Goal: Information Seeking & Learning: Learn about a topic

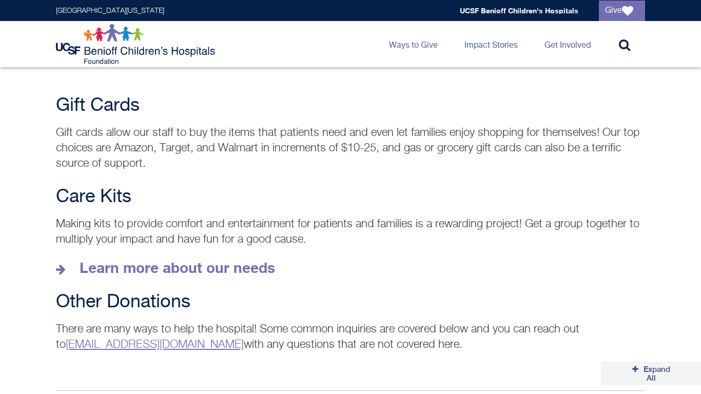
scroll to position [1379, 0]
click at [177, 260] on strong "Learn more about our needs" at bounding box center [178, 268] width 196 height 17
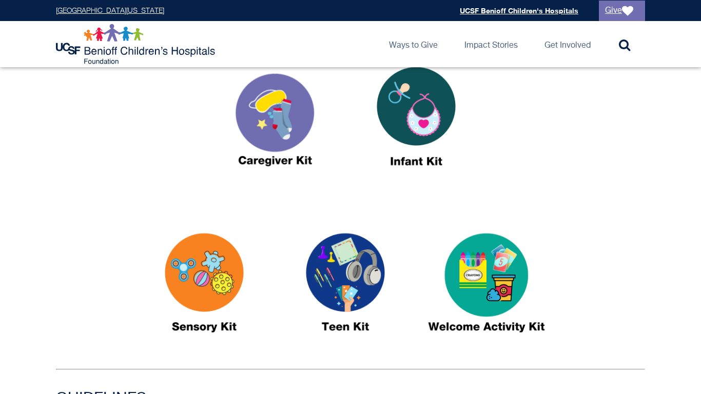
scroll to position [410, 0]
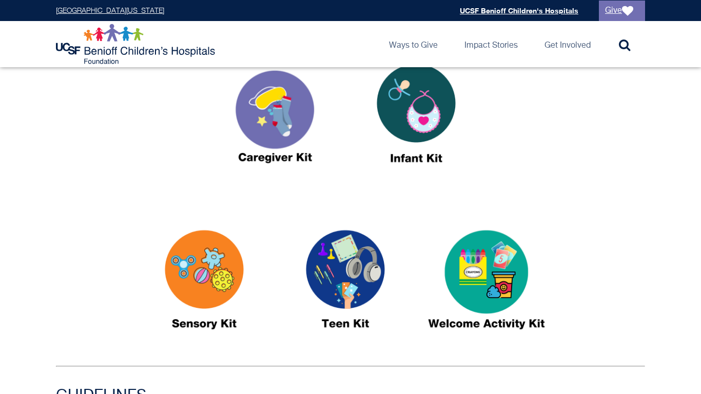
click at [506, 277] on img at bounding box center [487, 285] width 128 height 148
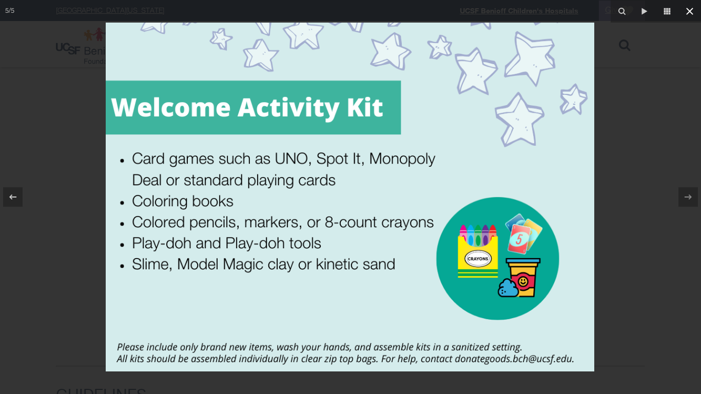
click at [693, 10] on icon at bounding box center [690, 11] width 12 height 12
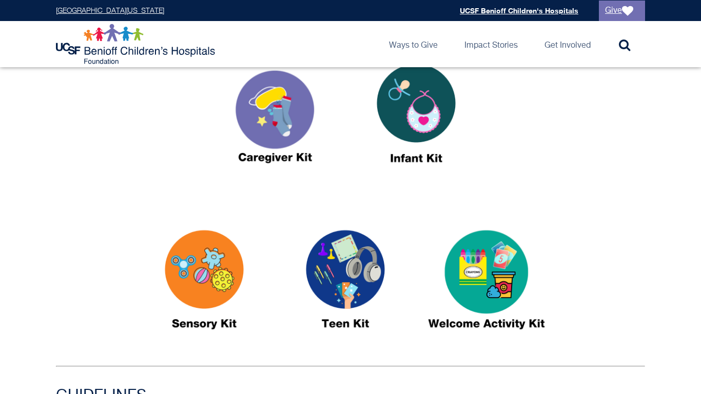
click at [319, 276] on img at bounding box center [345, 285] width 128 height 148
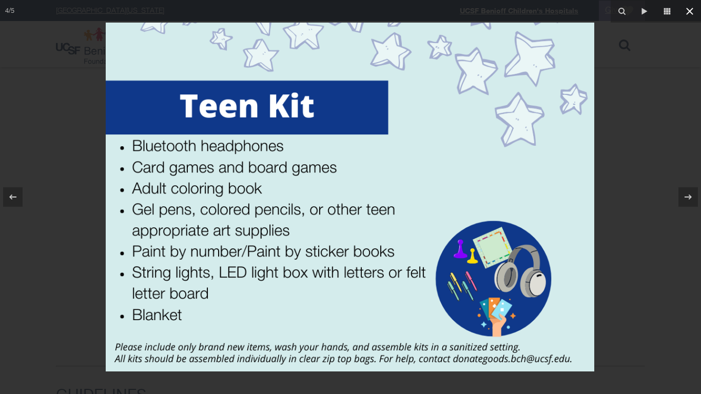
click at [685, 13] on icon at bounding box center [690, 11] width 12 height 12
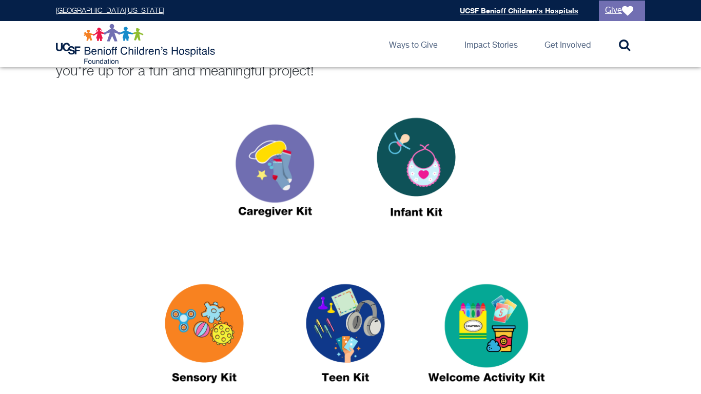
scroll to position [356, 0]
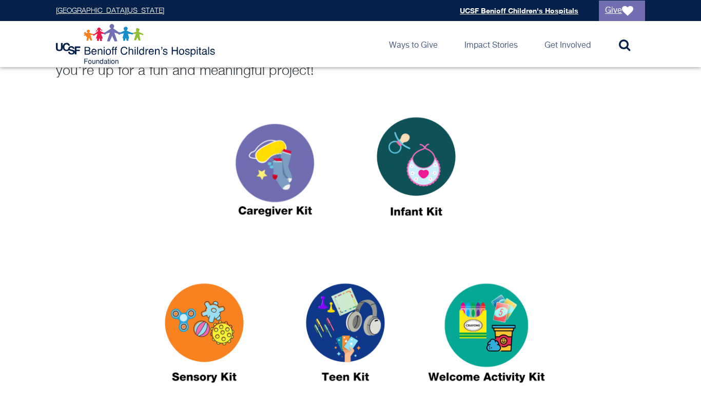
click at [232, 337] on img at bounding box center [204, 338] width 128 height 148
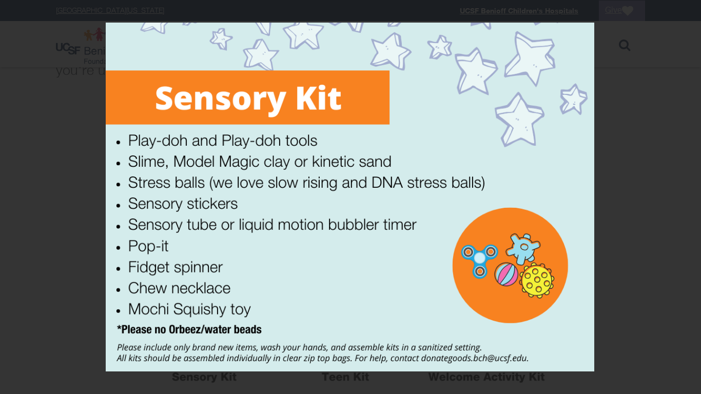
click at [691, 14] on div "3 / 5" at bounding box center [350, 197] width 701 height 394
click at [691, 14] on icon at bounding box center [690, 11] width 12 height 12
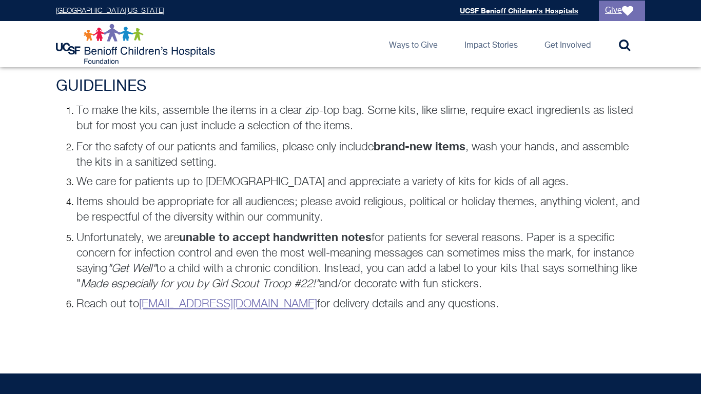
scroll to position [722, 0]
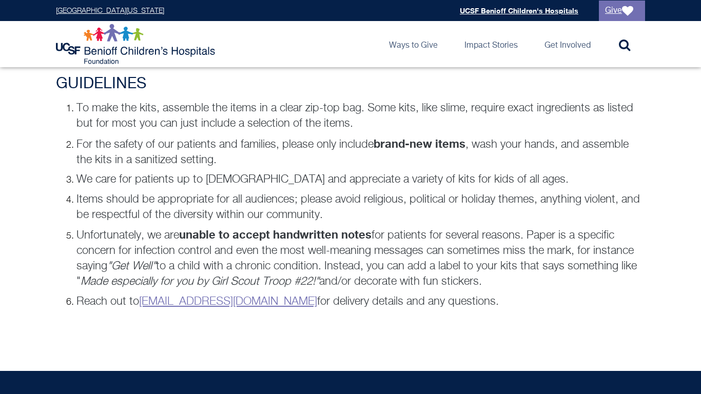
drag, startPoint x: 79, startPoint y: 238, endPoint x: 514, endPoint y: 282, distance: 437.3
click at [514, 282] on p "Unfortunately, we are unable to accept handwritten notes for patients for sever…" at bounding box center [361, 258] width 569 height 63
click at [503, 270] on p "Unfortunately, we are unable to accept handwritten notes for patients for sever…" at bounding box center [361, 258] width 569 height 63
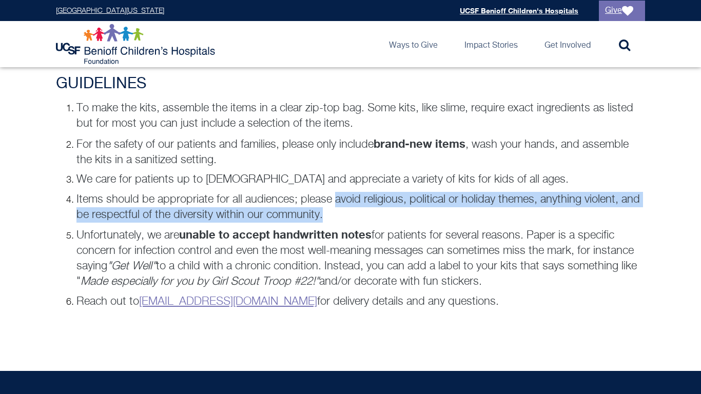
drag, startPoint x: 343, startPoint y: 214, endPoint x: 337, endPoint y: 193, distance: 21.3
click at [337, 193] on p "Items should be appropriate for all audiences; please avoid religious, politica…" at bounding box center [361, 207] width 569 height 31
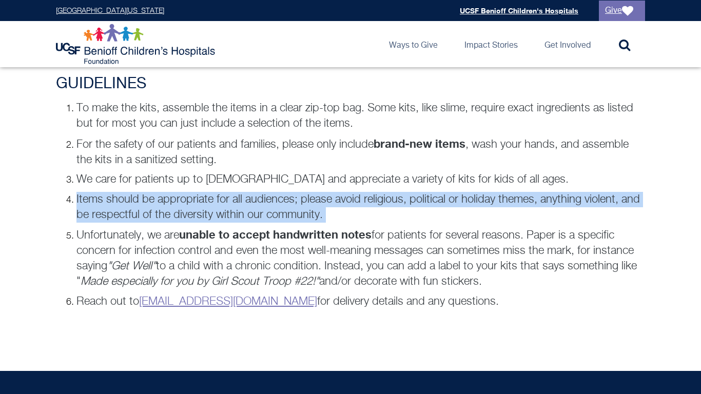
drag, startPoint x: 77, startPoint y: 201, endPoint x: 75, endPoint y: 225, distance: 24.2
click at [75, 225] on ol "To make the kits, assemble the items in a clear zip-top bag. Some kits, like sl…" at bounding box center [351, 205] width 590 height 209
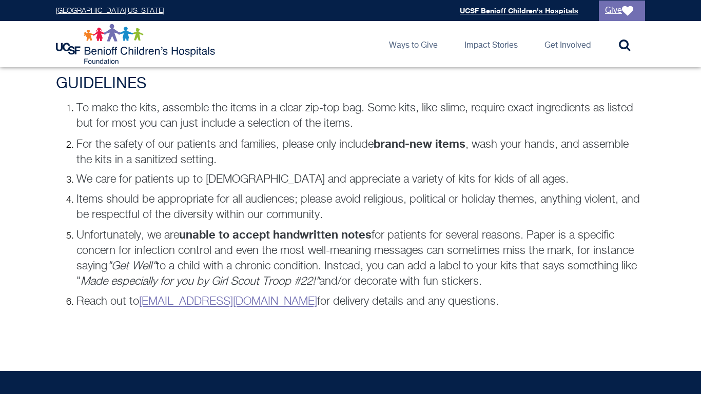
click at [86, 234] on p "Unfortunately, we are unable to accept handwritten notes for patients for sever…" at bounding box center [361, 258] width 569 height 63
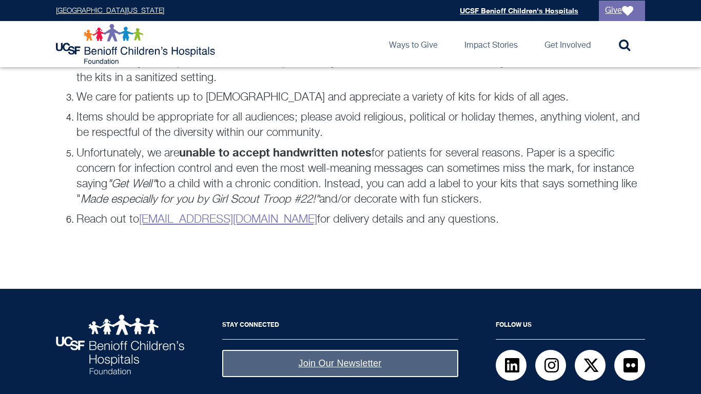
scroll to position [0, 0]
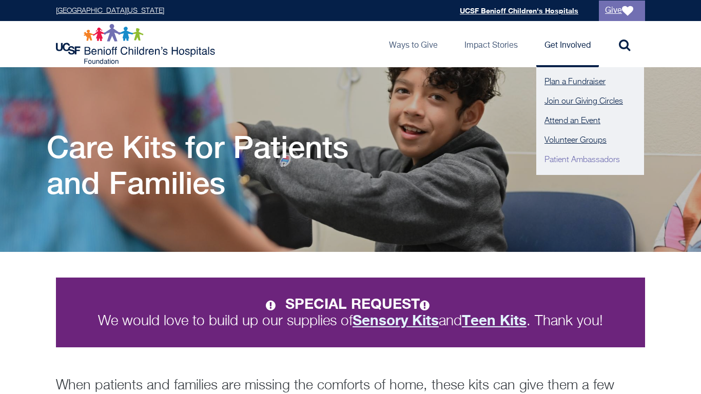
click at [601, 157] on link "Patient Ambassadors" at bounding box center [591, 160] width 108 height 20
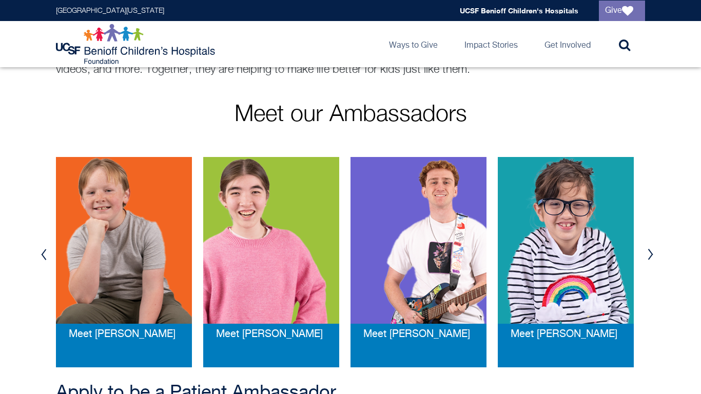
scroll to position [148, 0]
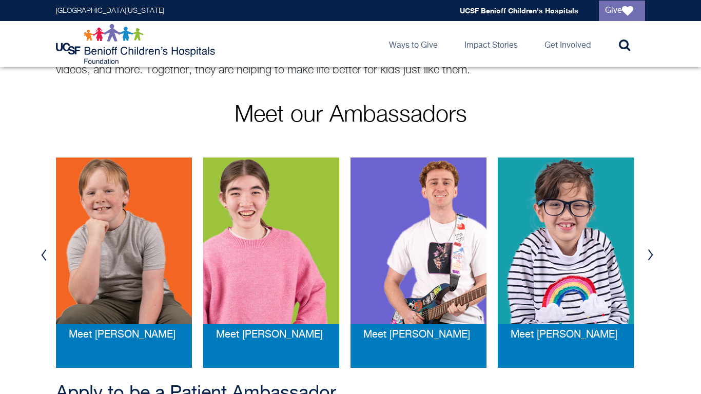
click at [296, 231] on img at bounding box center [271, 241] width 136 height 167
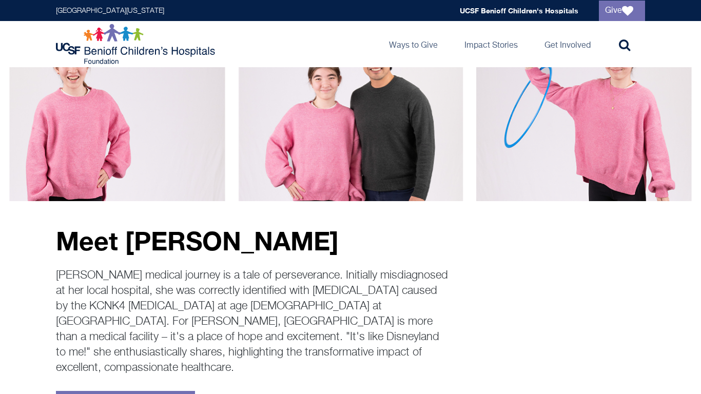
scroll to position [49, 0]
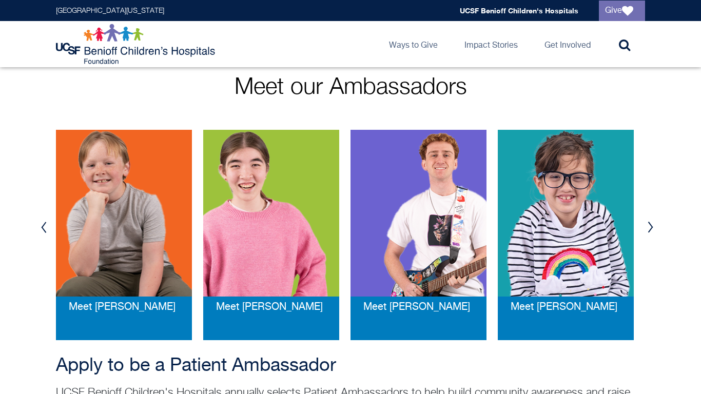
scroll to position [174, 0]
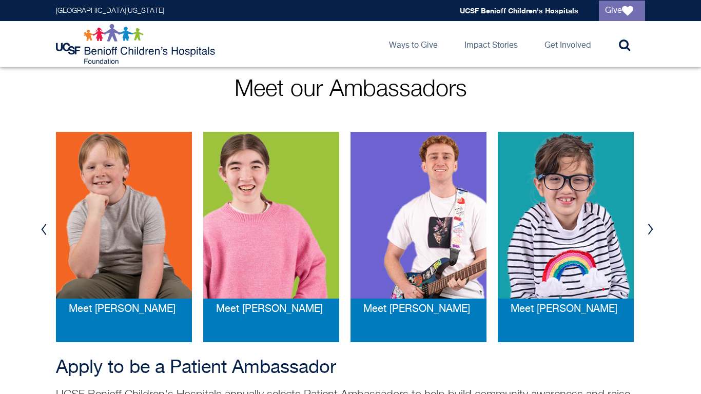
click at [131, 267] on img at bounding box center [124, 215] width 136 height 167
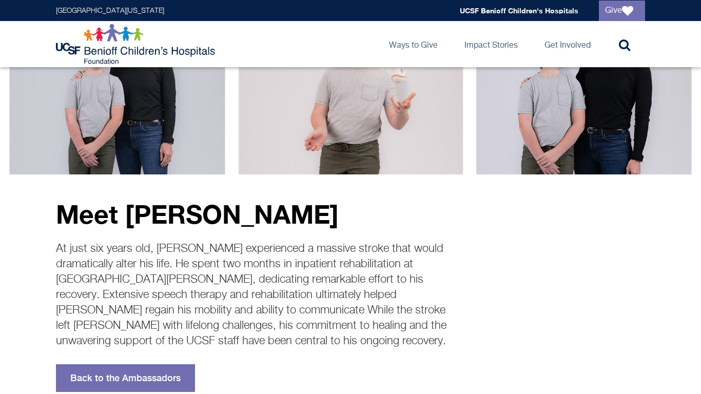
scroll to position [77, 0]
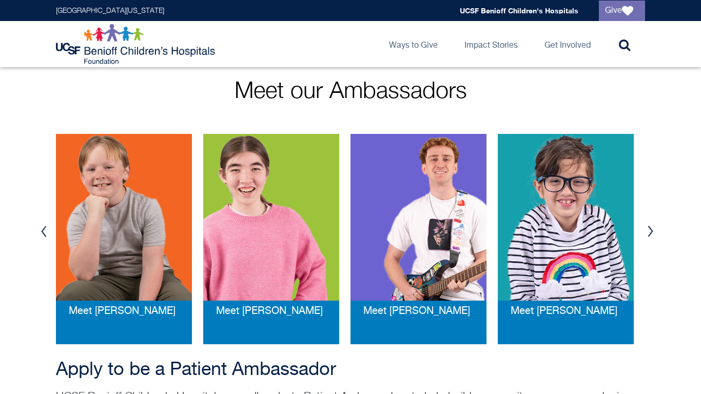
scroll to position [172, 0]
click at [291, 257] on img at bounding box center [271, 217] width 136 height 167
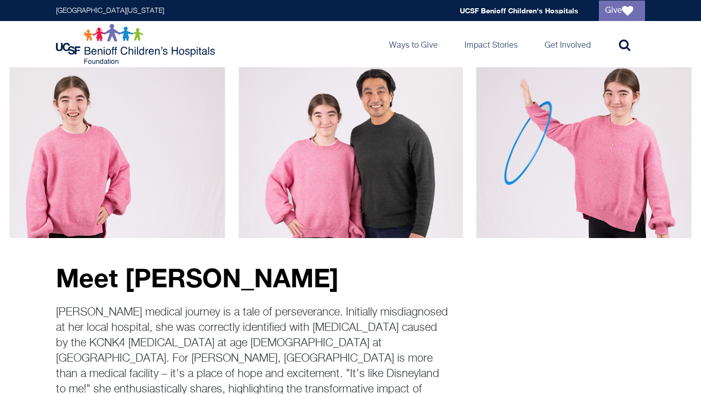
scroll to position [14, 0]
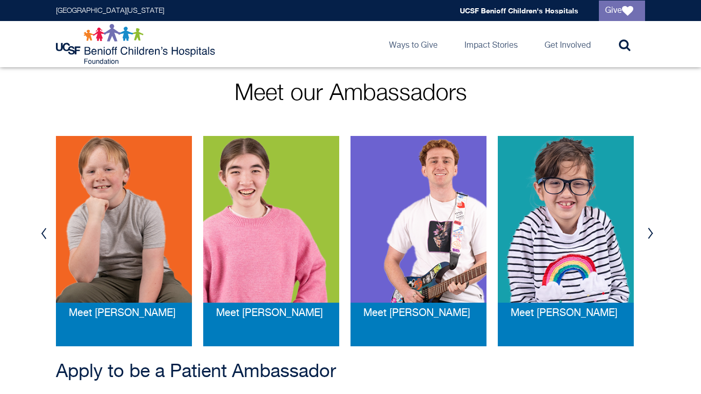
click at [467, 243] on img at bounding box center [419, 219] width 136 height 167
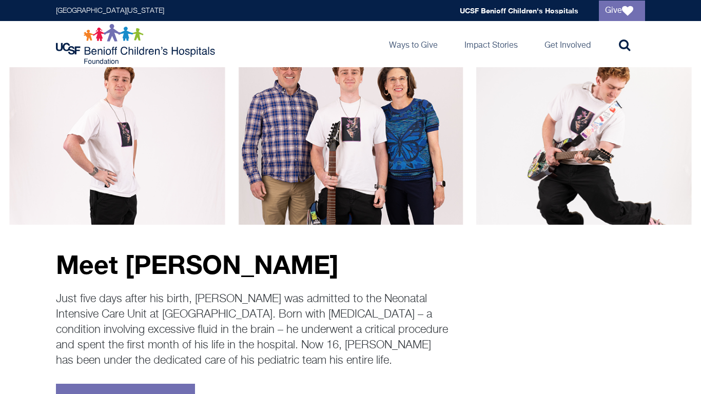
scroll to position [28, 0]
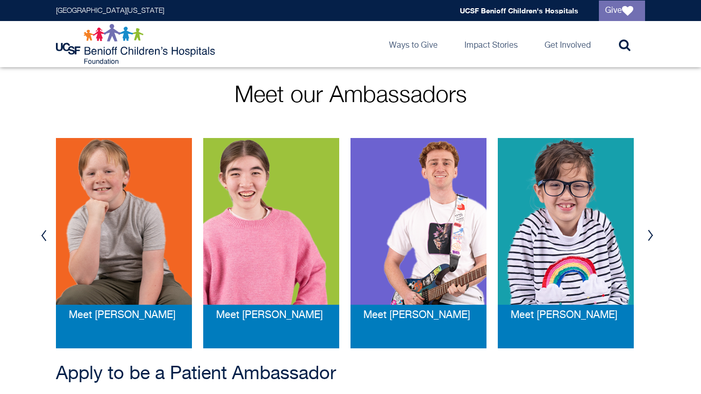
click at [602, 257] on img at bounding box center [566, 221] width 136 height 167
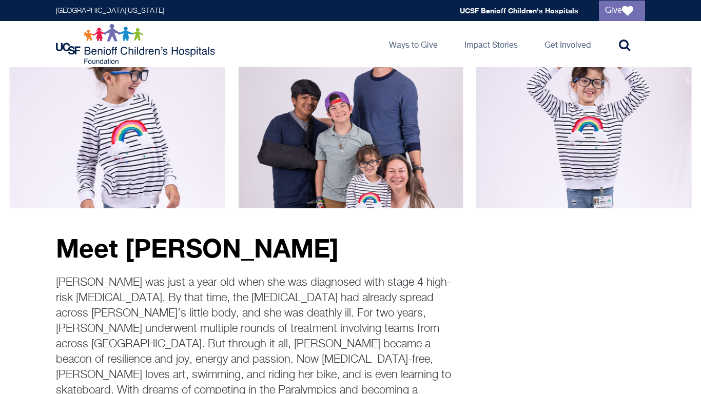
scroll to position [44, 0]
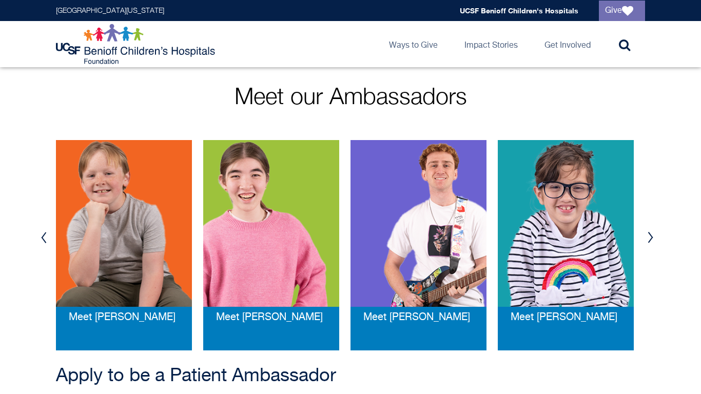
click at [648, 245] on button "Next" at bounding box center [650, 237] width 15 height 31
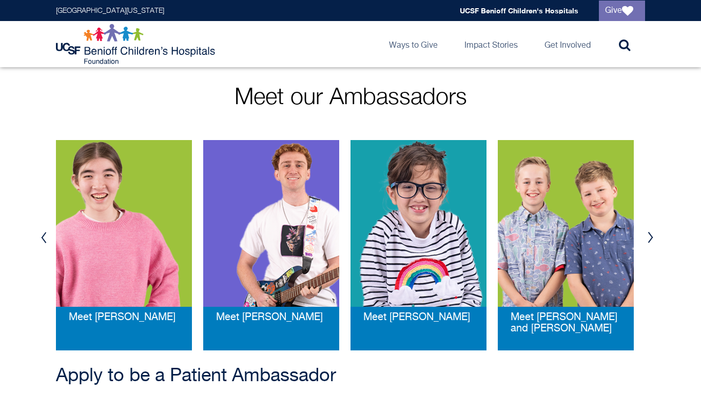
click at [648, 245] on button "Next" at bounding box center [650, 237] width 15 height 31
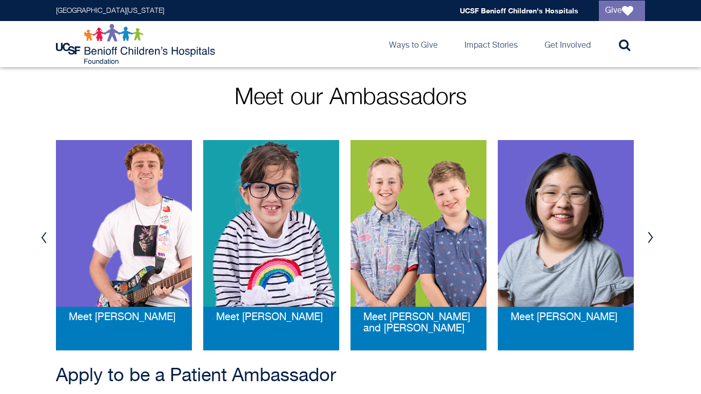
click at [648, 245] on button "Next" at bounding box center [650, 237] width 15 height 31
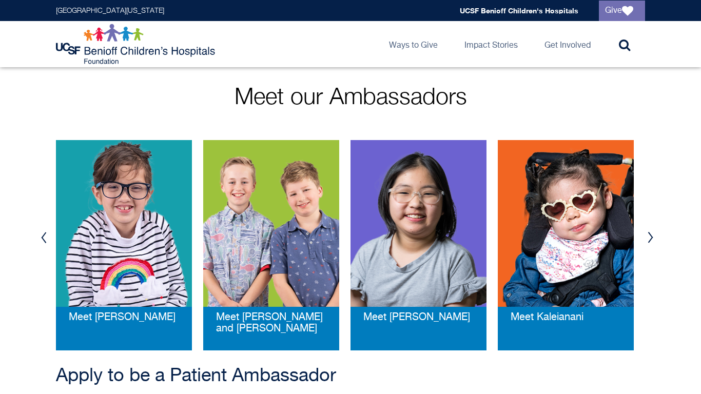
click at [648, 245] on button "Next" at bounding box center [650, 237] width 15 height 31
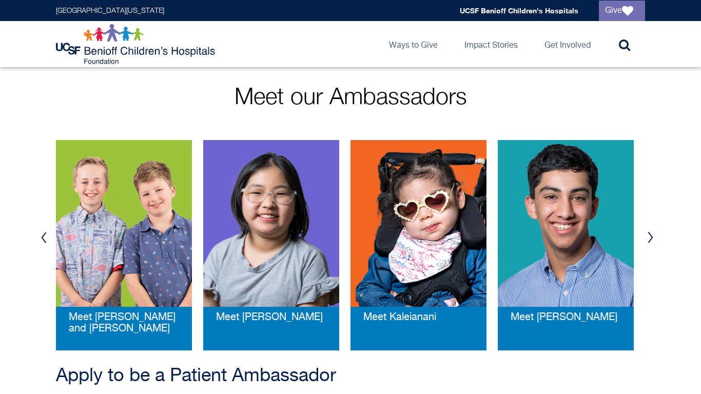
click at [155, 263] on img at bounding box center [124, 223] width 136 height 167
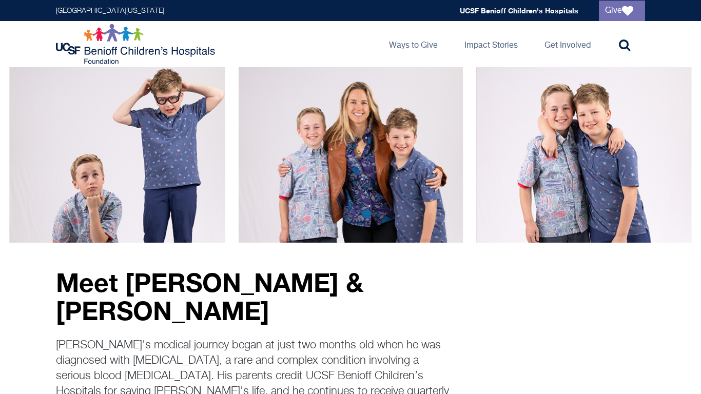
scroll to position [10, 0]
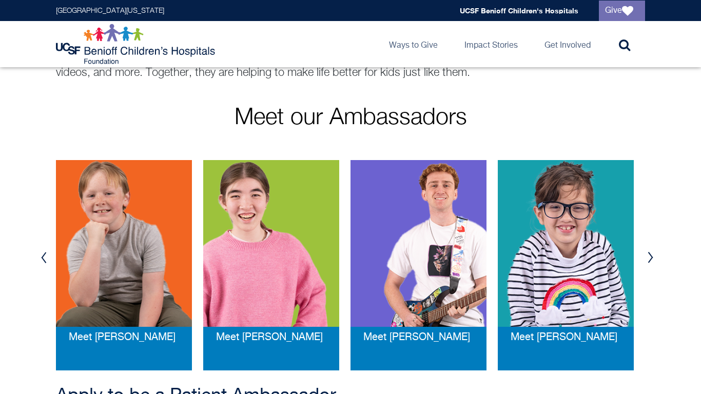
scroll to position [148, 0]
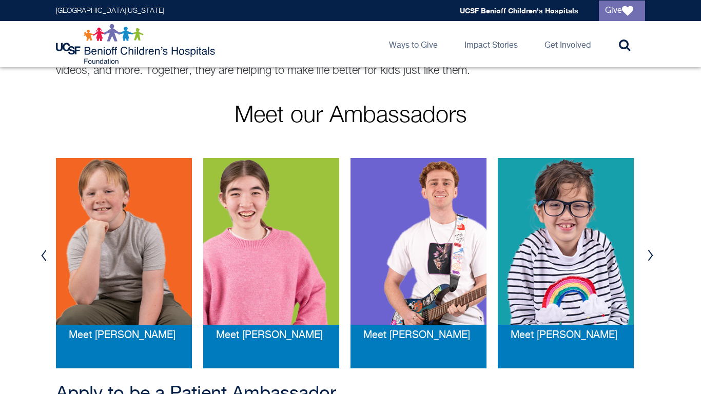
click at [658, 253] on div "Previous Meet Skylar Meet Oli Meet Ripley Meet Riley Meet Andrew Meet Brady Mee…" at bounding box center [350, 256] width 701 height 226
click at [641, 257] on div "Meet Penny" at bounding box center [571, 263] width 147 height 211
click at [649, 255] on button "Next" at bounding box center [650, 255] width 15 height 31
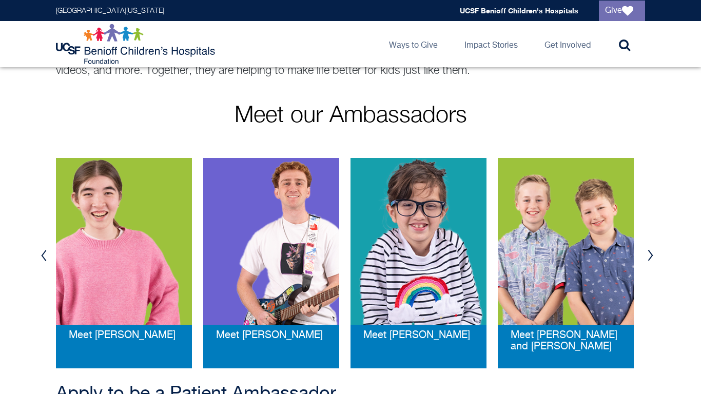
click at [649, 255] on button "Next" at bounding box center [650, 255] width 15 height 31
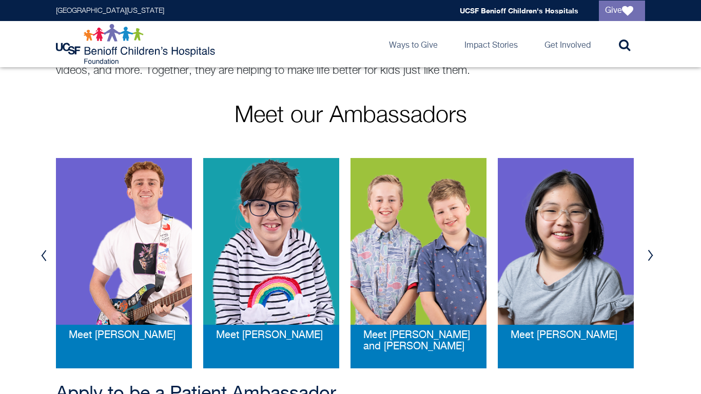
click at [649, 255] on button "Next" at bounding box center [650, 255] width 15 height 31
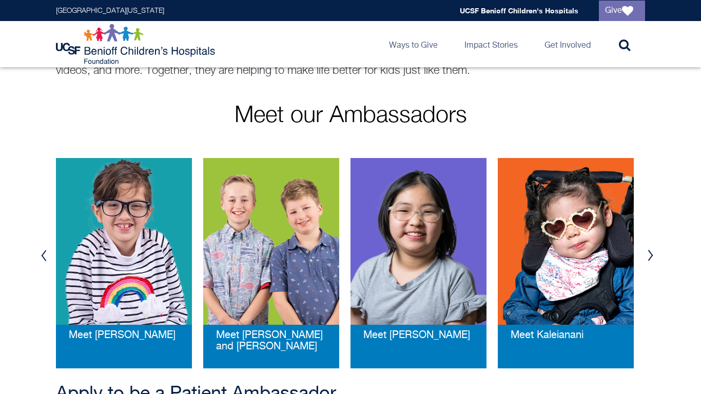
click at [649, 255] on button "Next" at bounding box center [650, 255] width 15 height 31
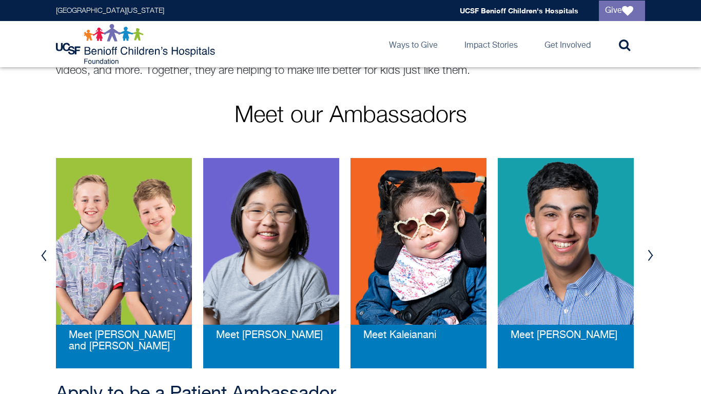
click at [649, 255] on button "Next" at bounding box center [650, 255] width 15 height 31
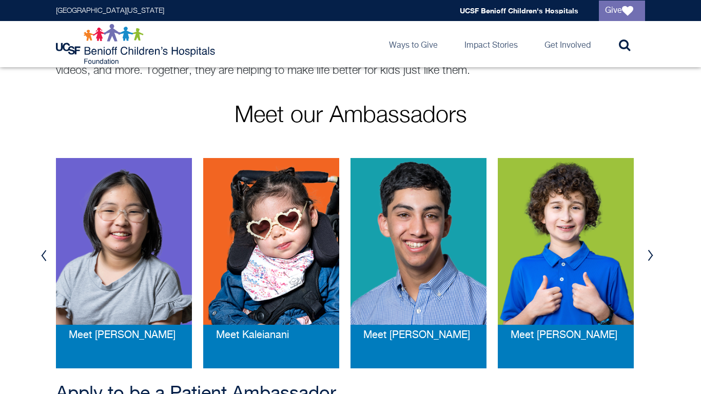
click at [649, 255] on button "Next" at bounding box center [650, 255] width 15 height 31
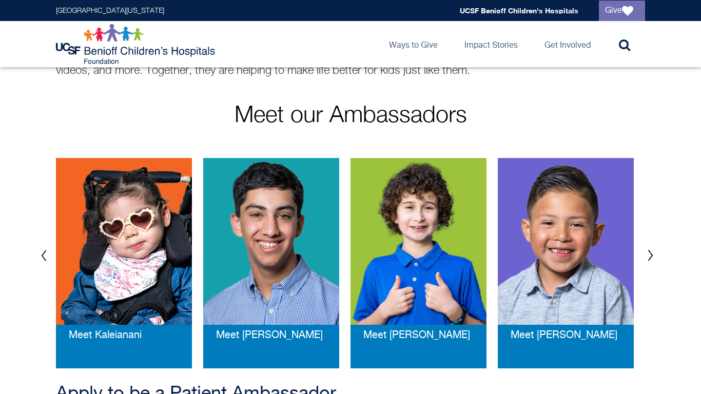
click at [649, 255] on button "Next" at bounding box center [650, 255] width 15 height 31
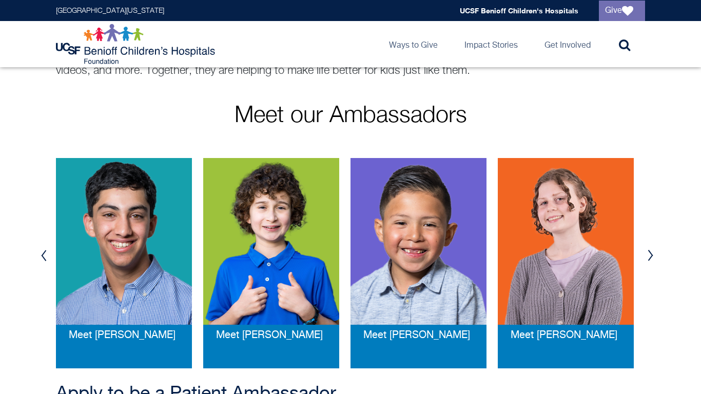
click at [649, 255] on button "Next" at bounding box center [650, 255] width 15 height 31
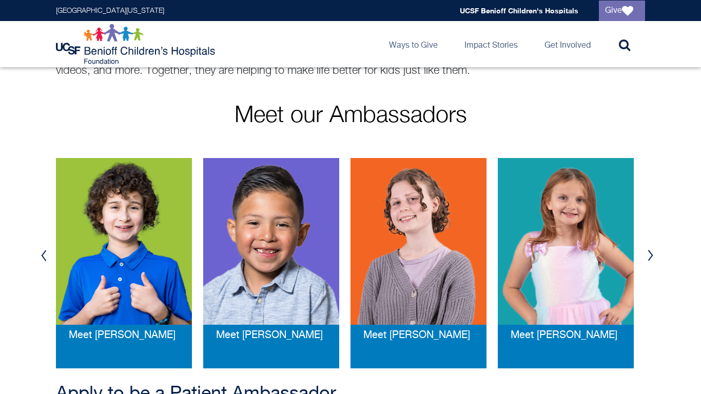
click at [649, 255] on button "Next" at bounding box center [650, 255] width 15 height 31
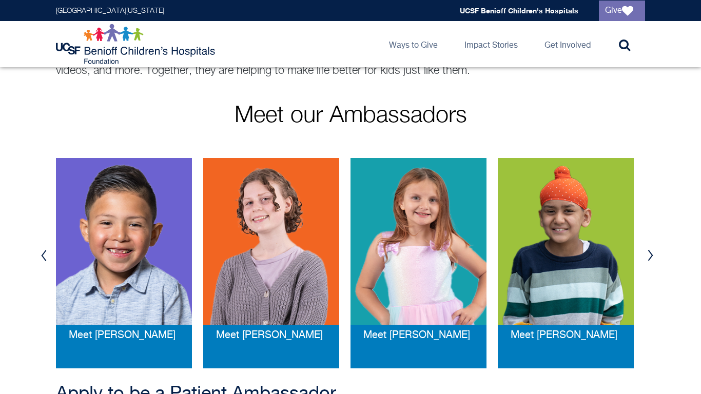
click at [649, 255] on button "Next" at bounding box center [650, 255] width 15 height 31
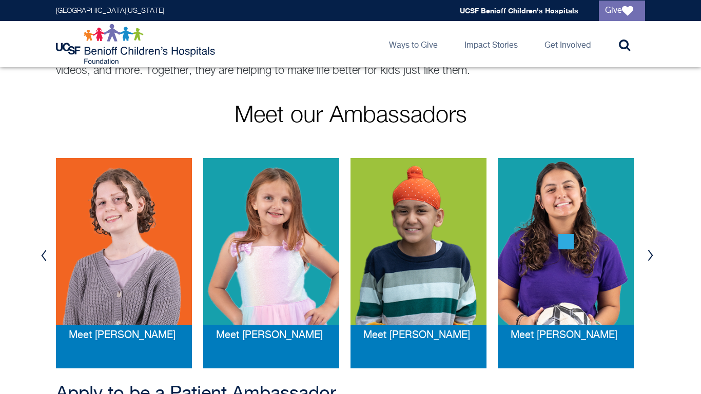
click at [649, 255] on button "Next" at bounding box center [650, 255] width 15 height 31
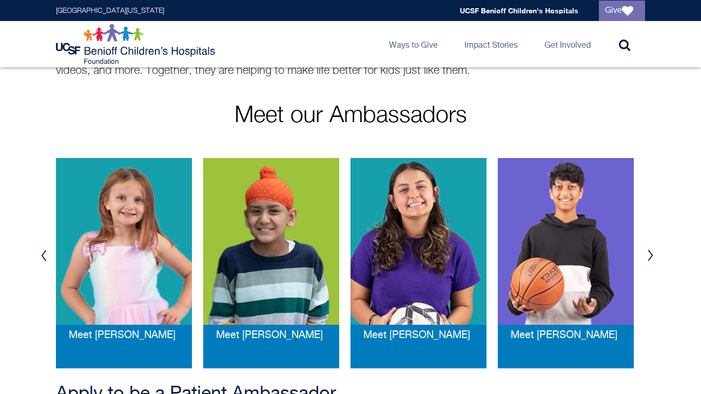
click at [649, 255] on button "Next" at bounding box center [650, 255] width 15 height 31
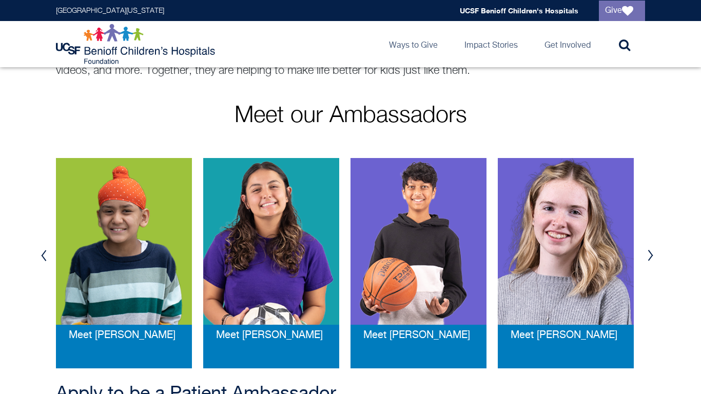
click at [649, 255] on button "Next" at bounding box center [650, 255] width 15 height 31
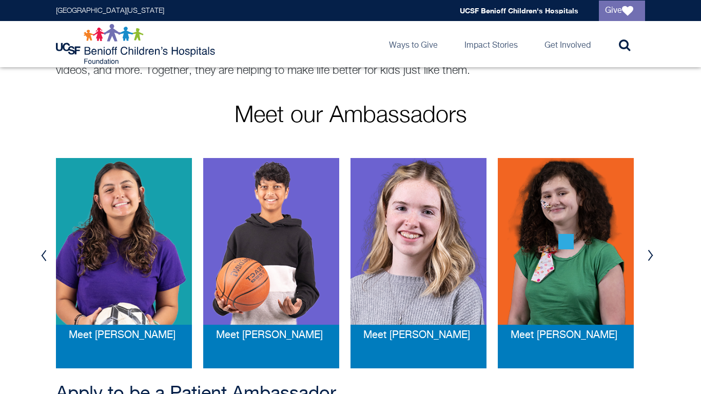
click at [649, 255] on button "Next" at bounding box center [650, 255] width 15 height 31
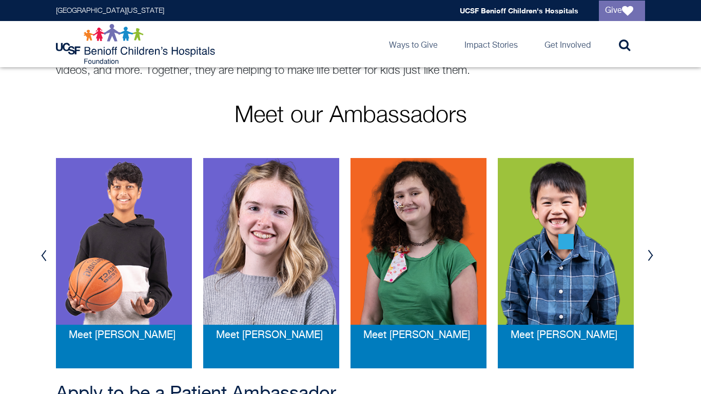
click at [649, 255] on button "Next" at bounding box center [650, 255] width 15 height 31
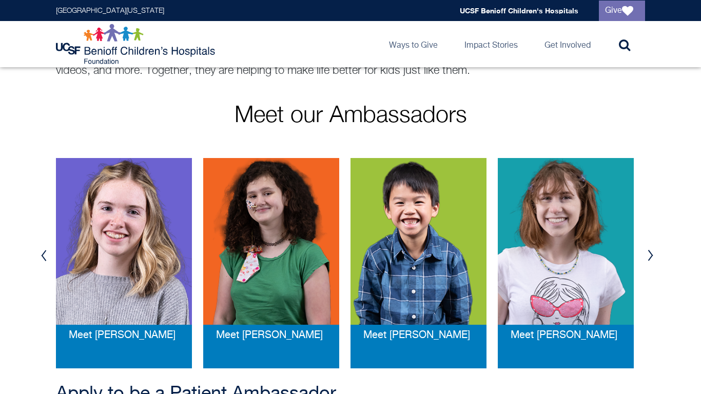
click at [649, 255] on button "Next" at bounding box center [650, 255] width 15 height 31
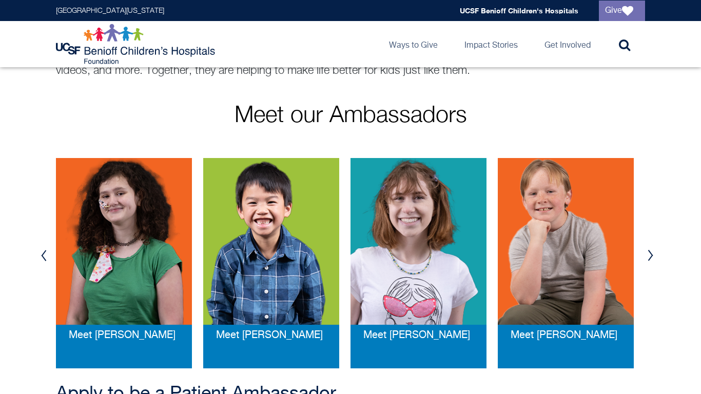
click at [649, 255] on button "Next" at bounding box center [650, 255] width 15 height 31
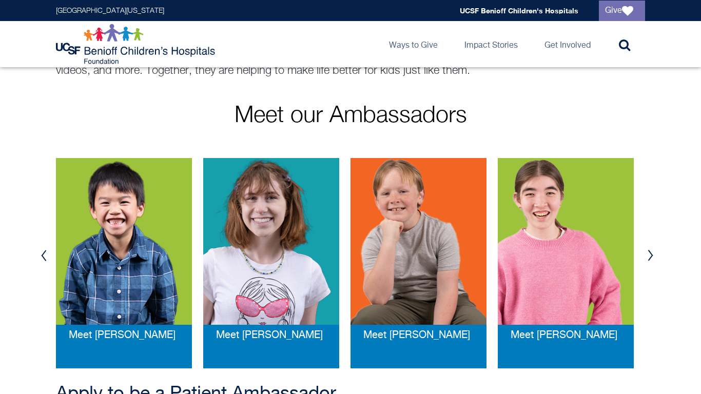
click at [649, 255] on button "Next" at bounding box center [650, 255] width 15 height 31
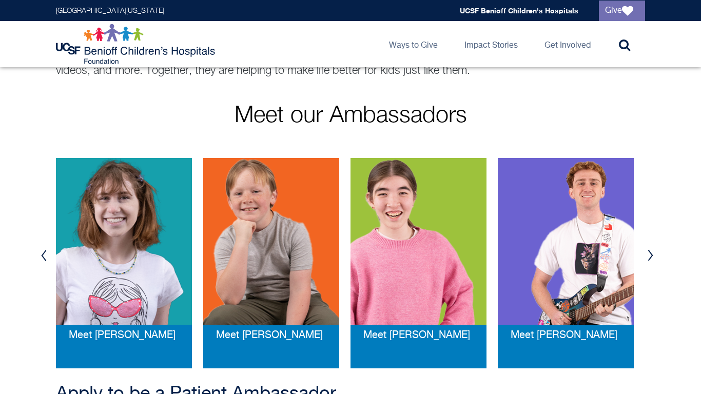
click at [144, 276] on img at bounding box center [124, 241] width 136 height 167
